Goal: Information Seeking & Learning: Learn about a topic

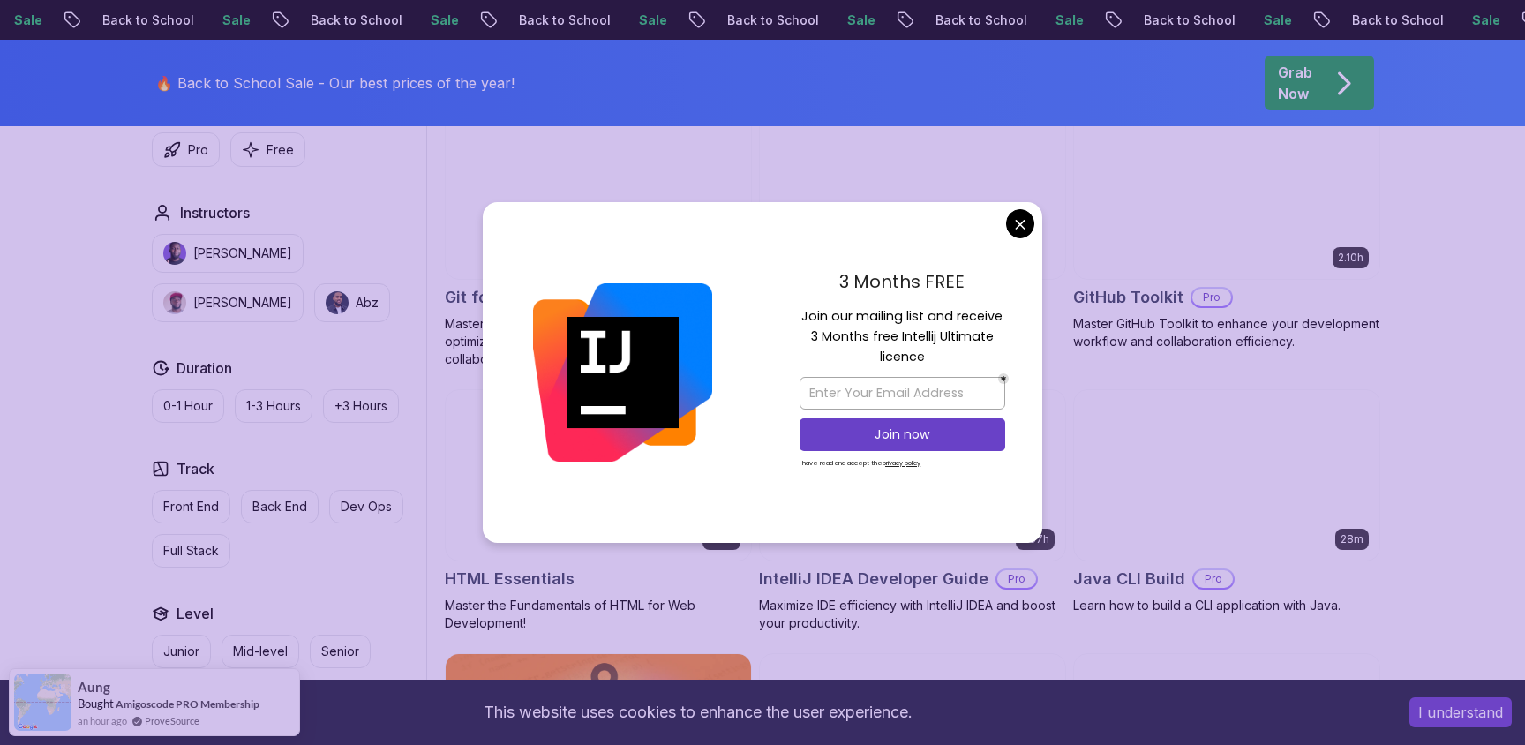
scroll to position [1971, 0]
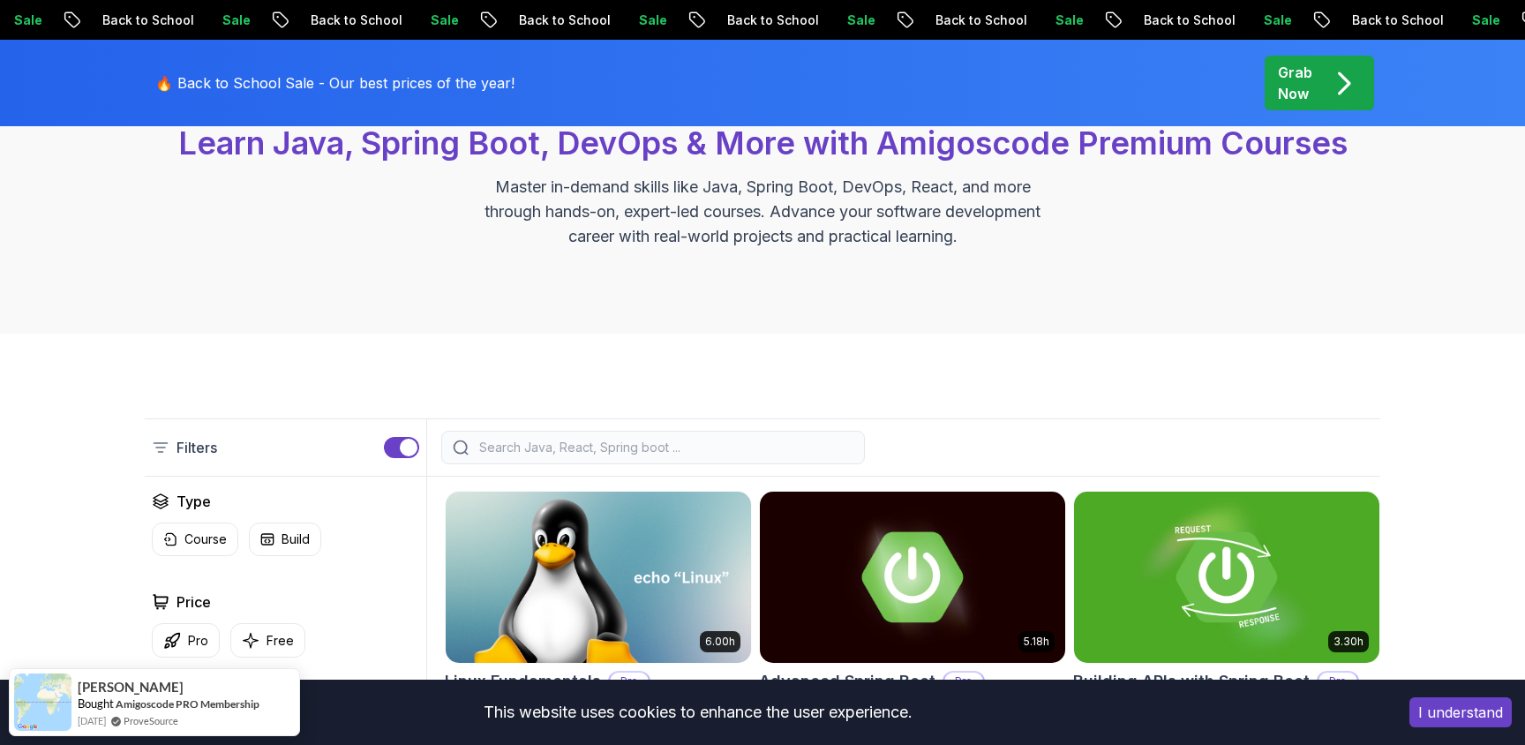
scroll to position [191, 0]
click at [618, 451] on input "search" at bounding box center [665, 447] width 378 height 18
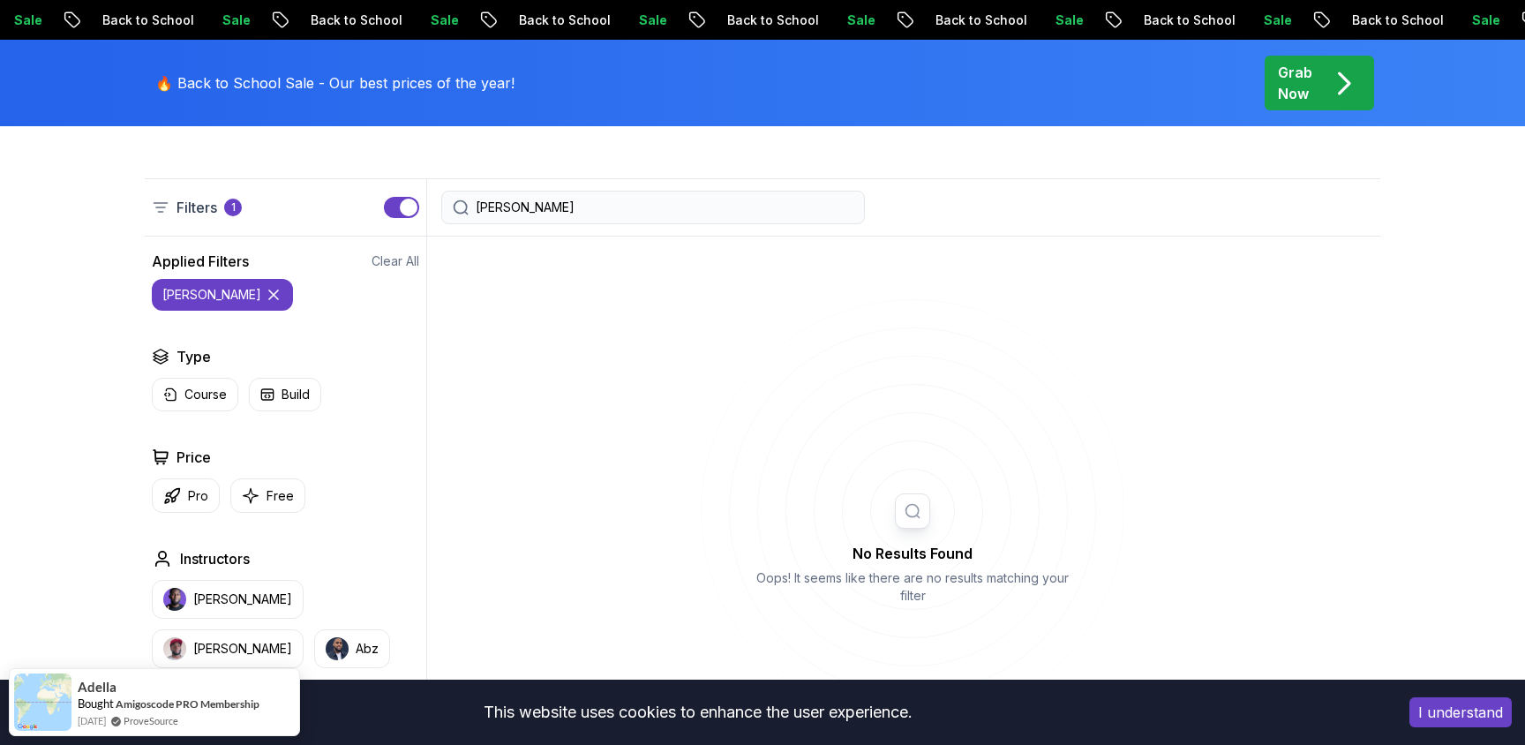
scroll to position [424, 0]
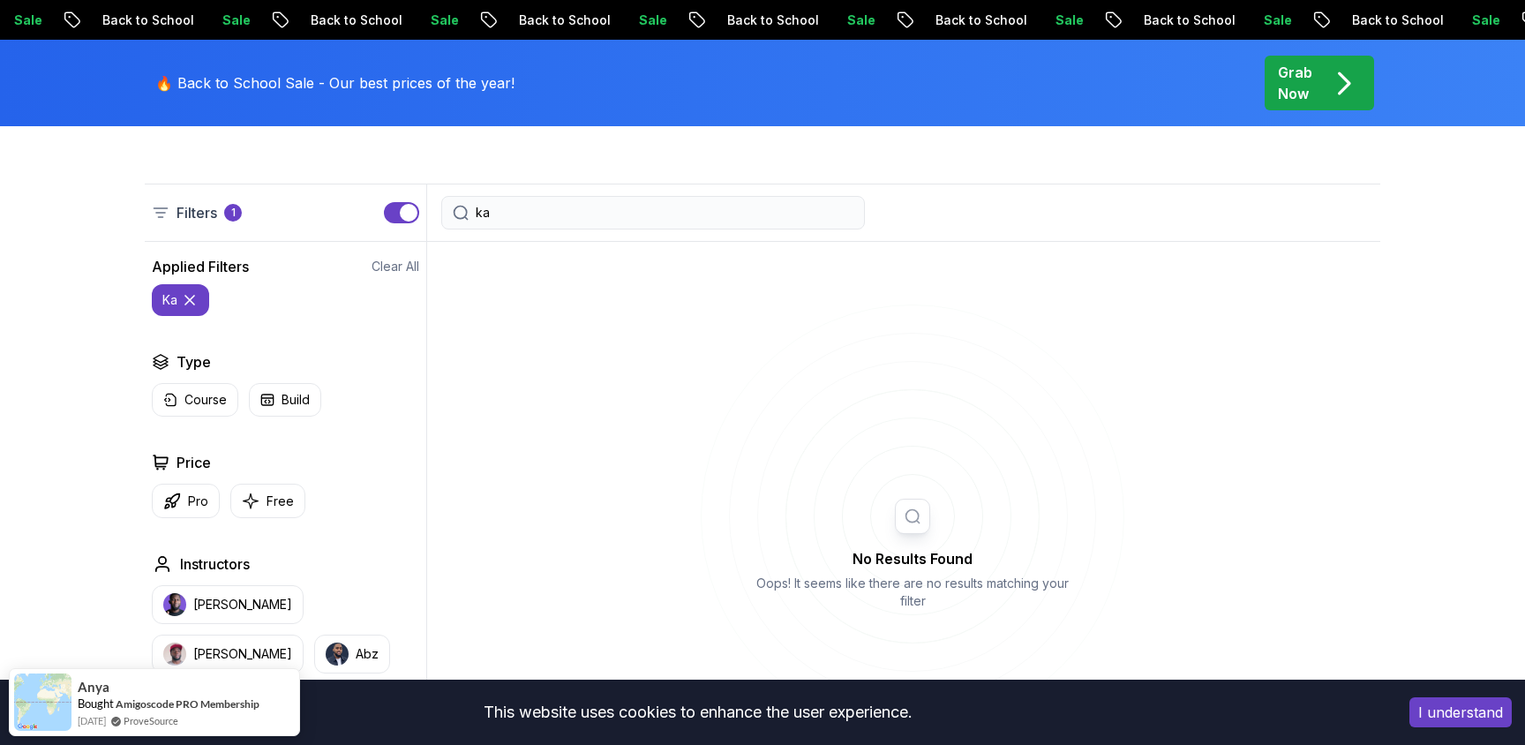
type input "k"
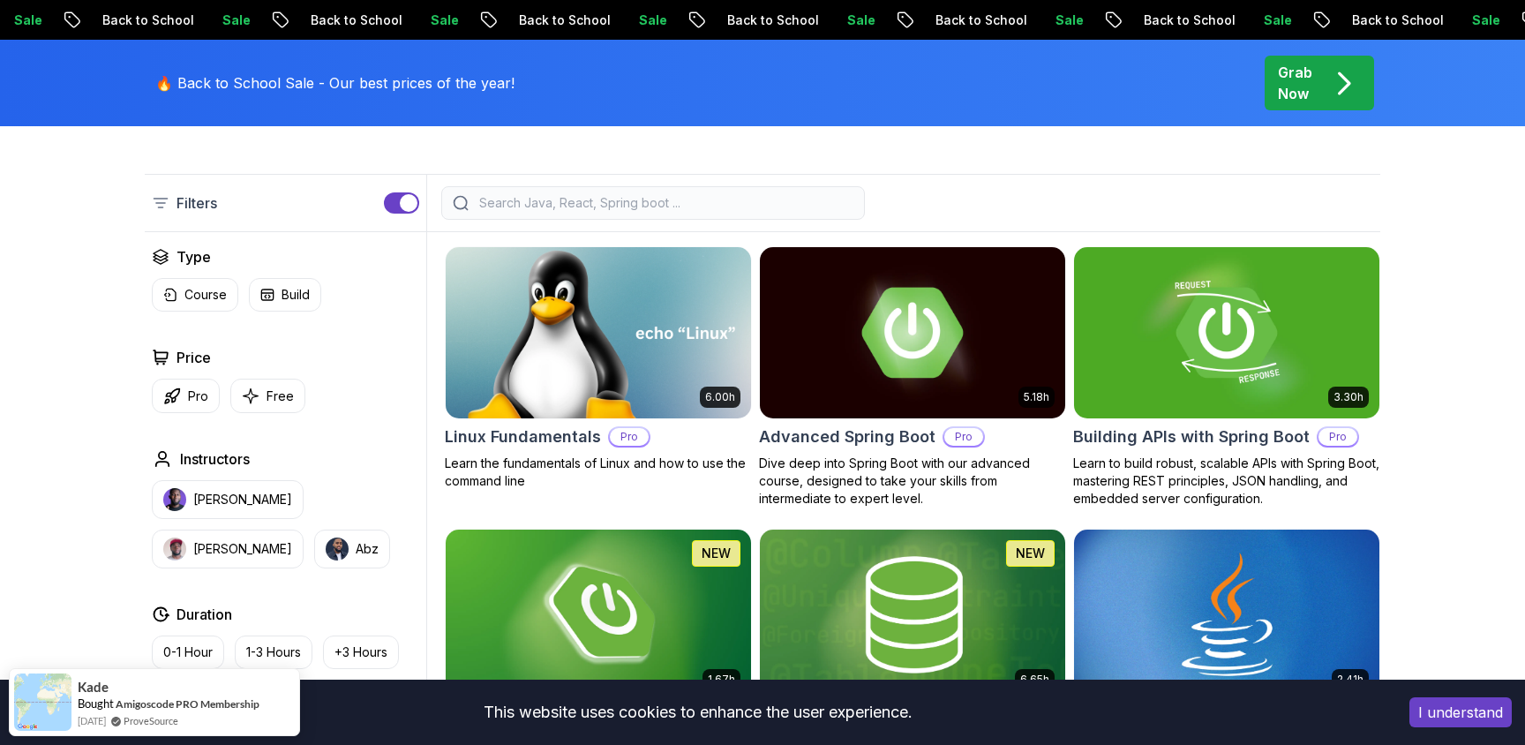
scroll to position [432, 0]
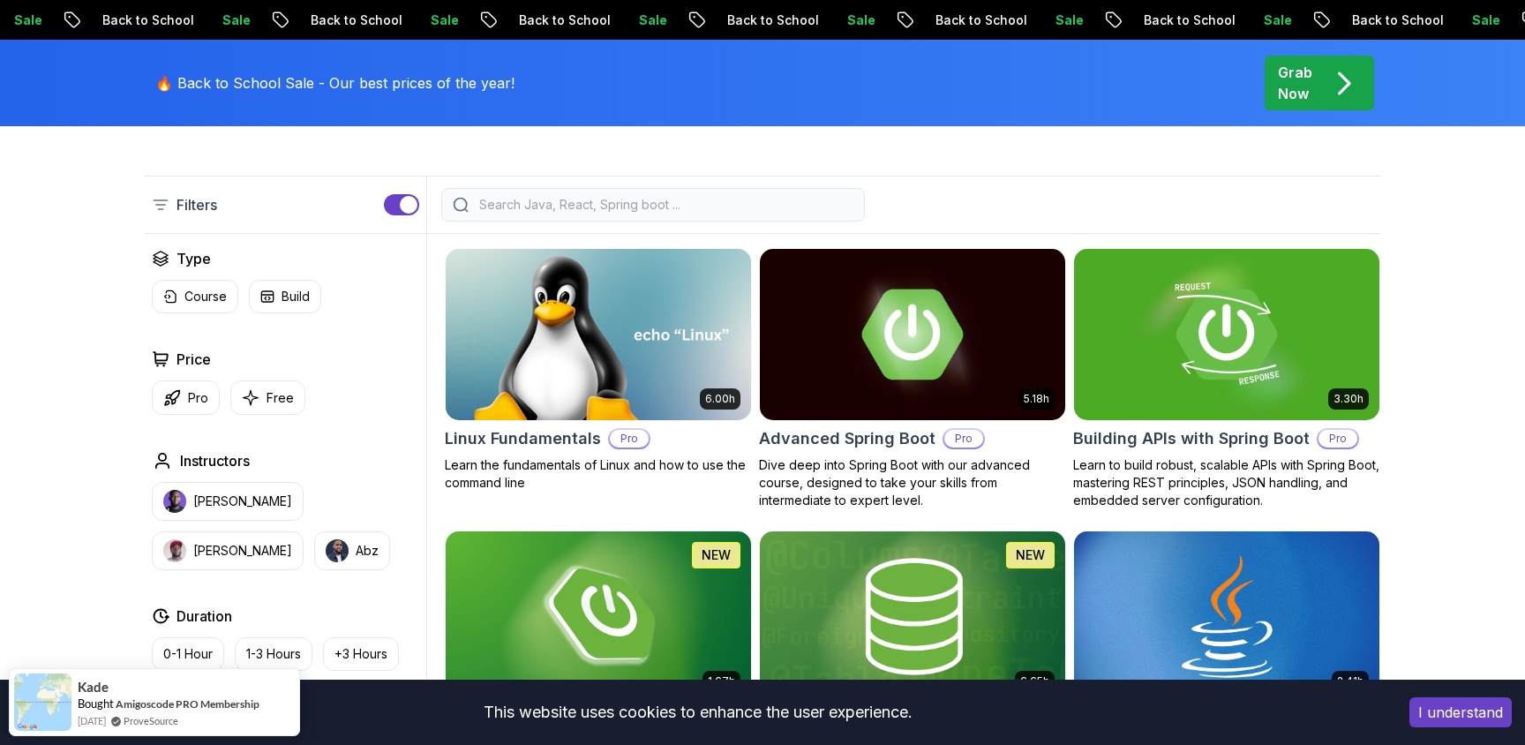
click at [540, 200] on input "search" at bounding box center [665, 205] width 378 height 18
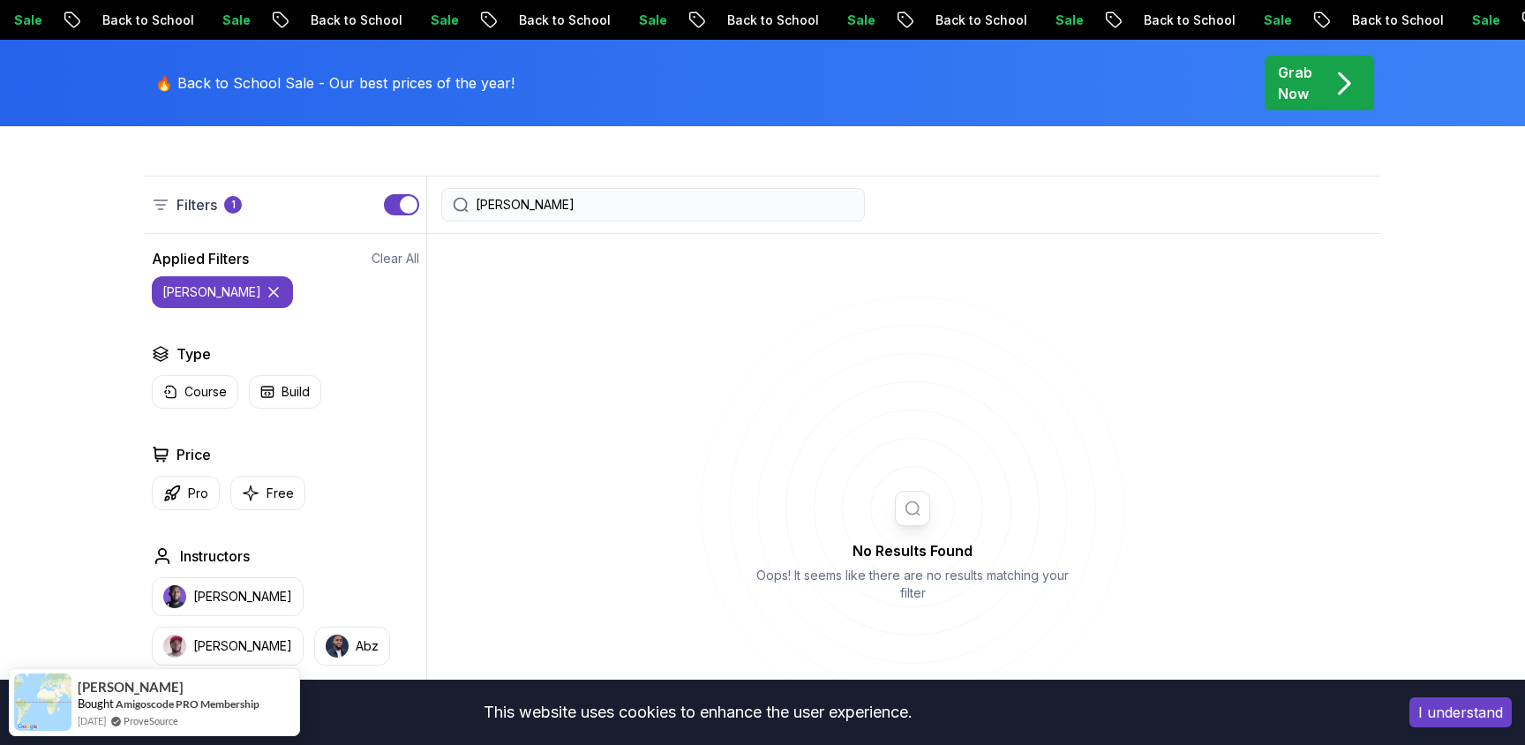
scroll to position [437, 0]
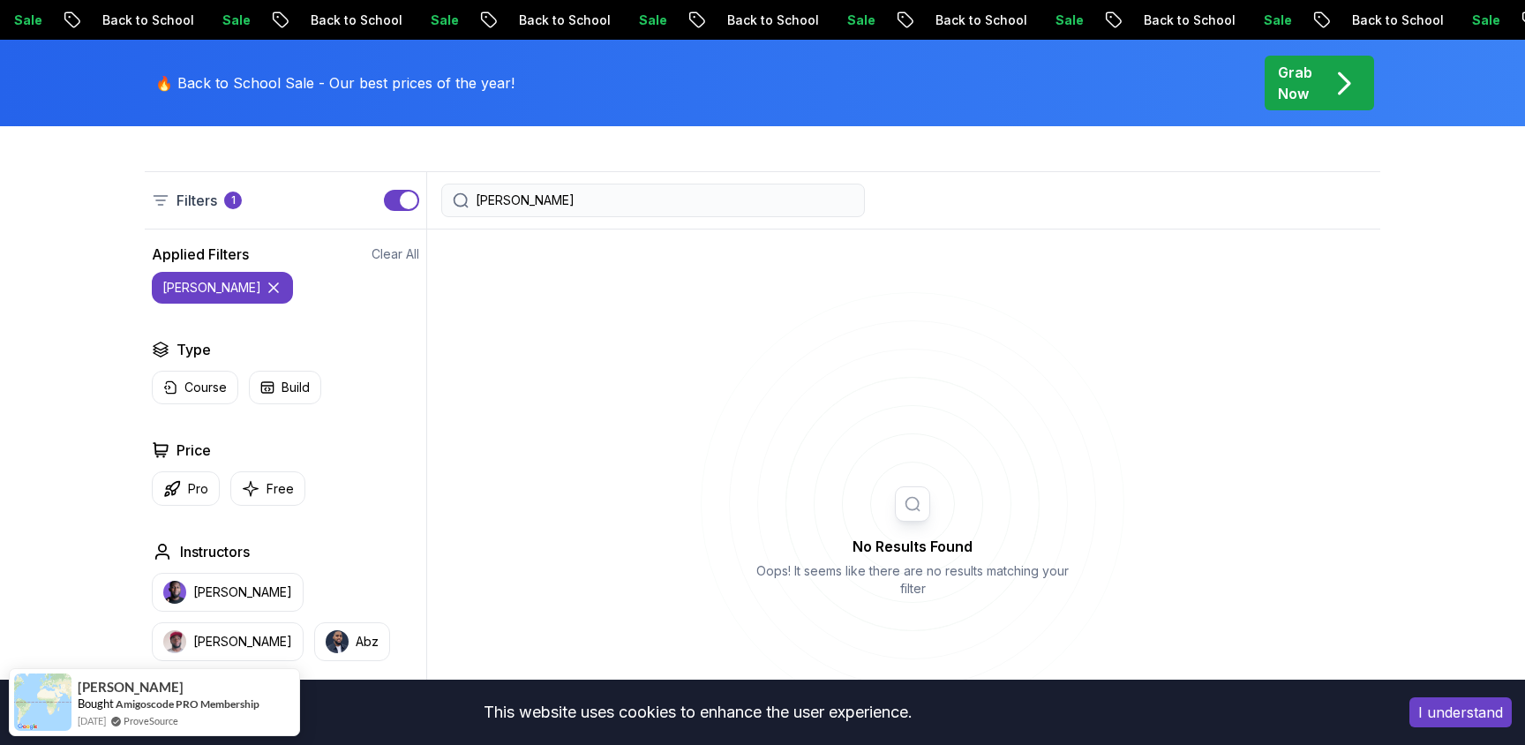
type input "[PERSON_NAME]"
